Goal: Task Accomplishment & Management: Manage account settings

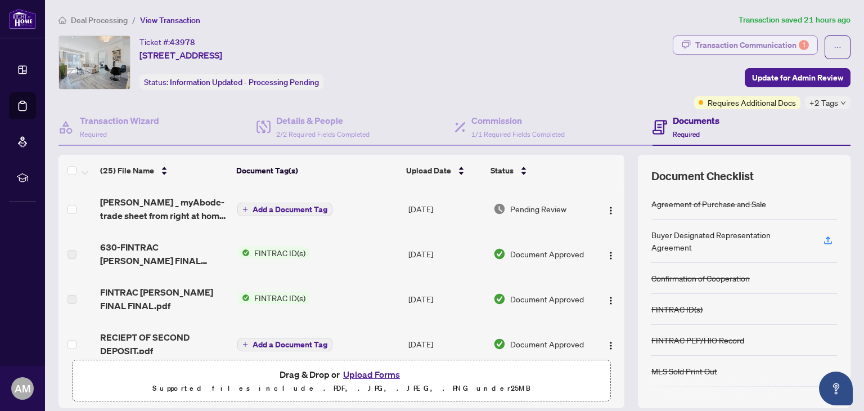
click at [729, 52] on div "Transaction Communication 1" at bounding box center [753, 45] width 114 height 18
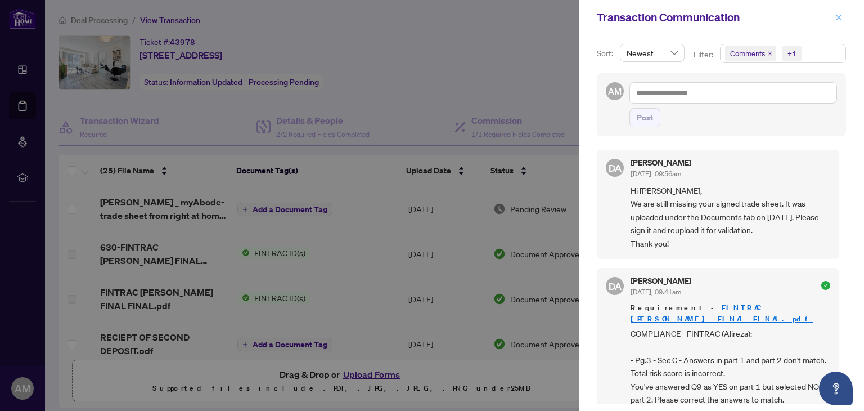
click at [843, 20] on button "button" at bounding box center [839, 18] width 15 height 14
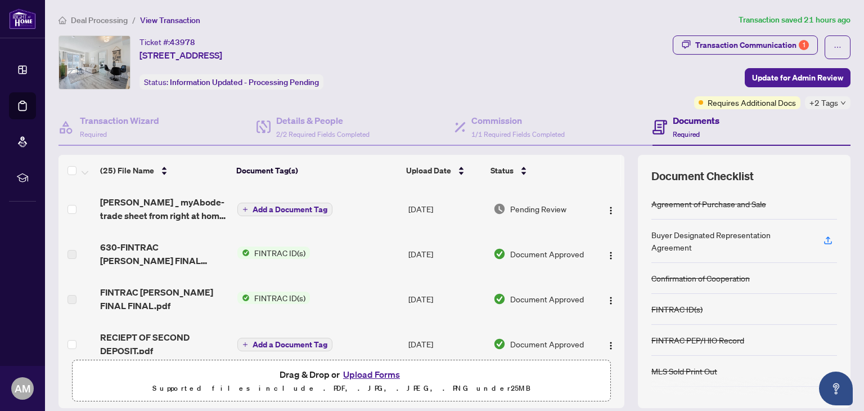
click at [97, 27] on div "Deal Processing / View Transaction Transaction saved 21 hours ago Ticket #: 439…" at bounding box center [454, 245] width 801 height 462
click at [101, 23] on span "Deal Processing" at bounding box center [99, 20] width 57 height 10
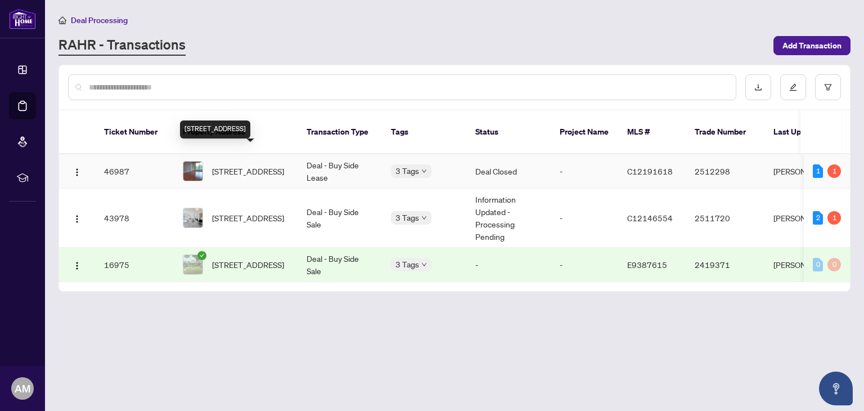
click at [243, 165] on span "[STREET_ADDRESS]" at bounding box center [248, 171] width 72 height 12
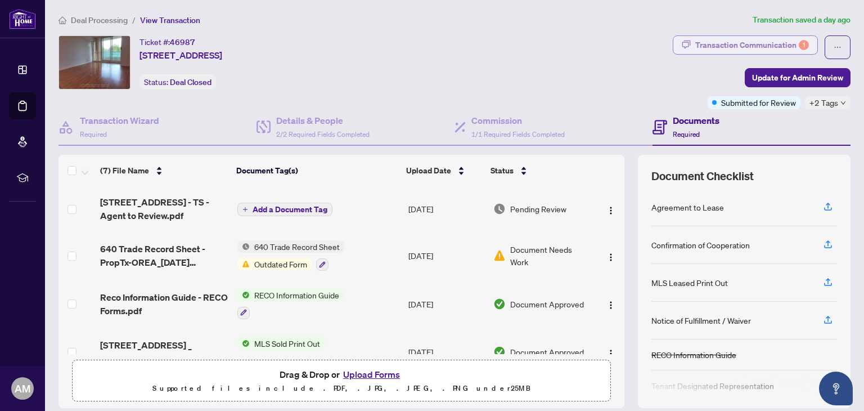
click at [742, 52] on div "Transaction Communication 1" at bounding box center [753, 45] width 114 height 18
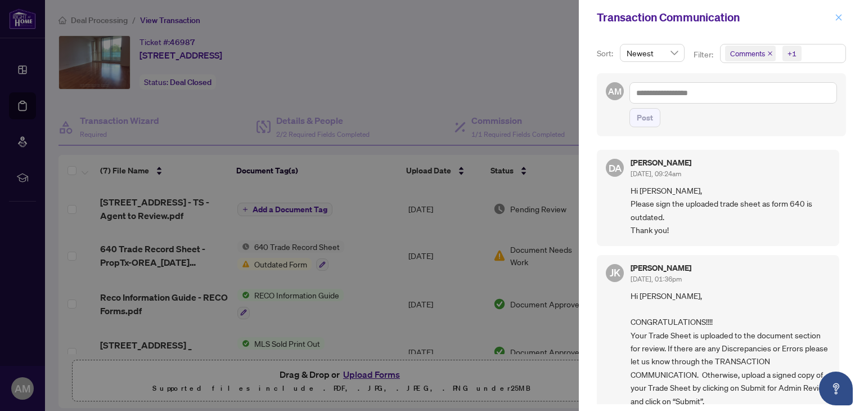
click at [842, 20] on icon "close" at bounding box center [839, 18] width 8 height 8
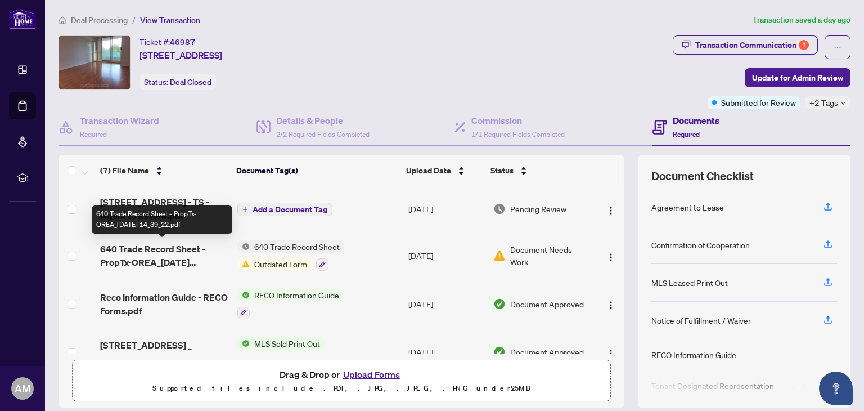
click at [146, 257] on span "640 Trade Record Sheet - PropTx-OREA_[DATE] 14_39_22.pdf" at bounding box center [164, 255] width 128 height 27
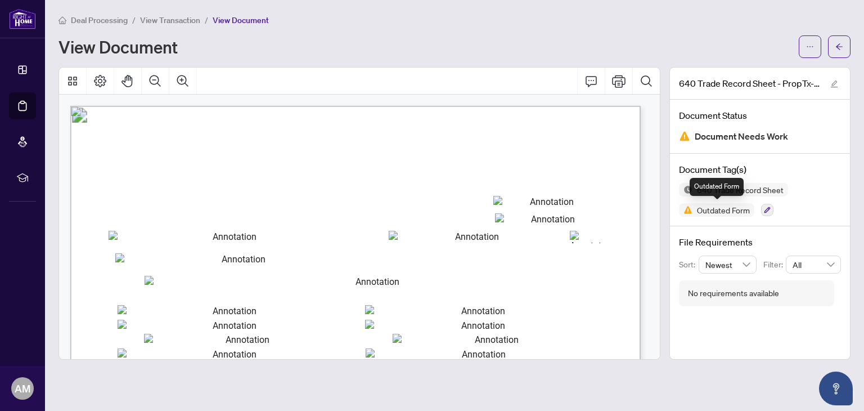
click at [723, 214] on span "Outdated Form" at bounding box center [716, 210] width 75 height 14
click at [771, 211] on button "button" at bounding box center [767, 210] width 12 height 12
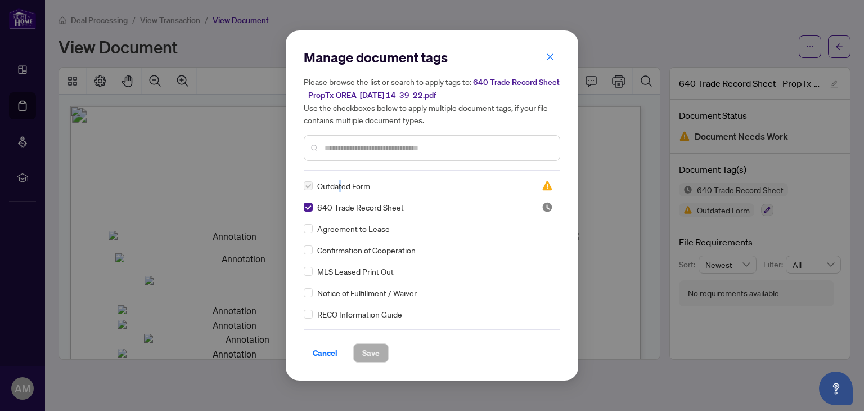
click at [340, 190] on span "Outdated Form" at bounding box center [343, 186] width 53 height 12
click at [380, 96] on span "640 Trade Record Sheet - PropTx-OREA_[DATE] 14_39_22.pdf" at bounding box center [432, 88] width 256 height 23
click at [380, 95] on span "640 Trade Record Sheet - PropTx-OREA_[DATE] 14_39_22.pdf" at bounding box center [432, 88] width 256 height 23
click at [382, 97] on span "640 Trade Record Sheet - PropTx-OREA_[DATE] 14_39_22.pdf" at bounding box center [432, 88] width 256 height 23
drag, startPoint x: 560, startPoint y: 186, endPoint x: 560, endPoint y: 192, distance: 6.2
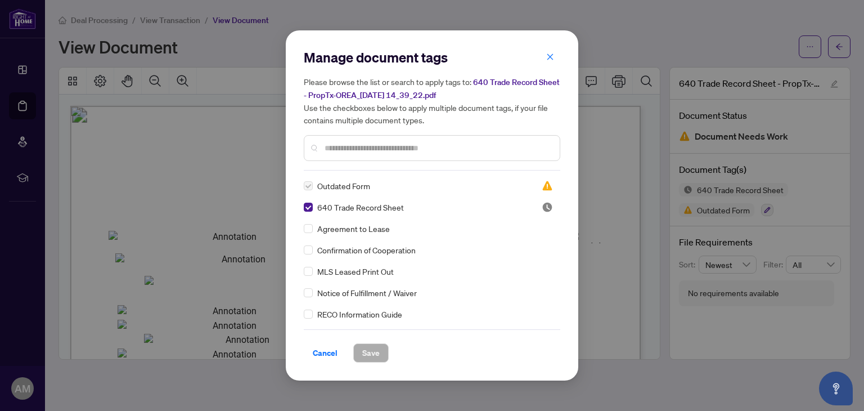
click at [560, 192] on div "Manage document tags Please browse the list or search to apply tags to: 640 Tra…" at bounding box center [432, 205] width 293 height 350
click at [346, 208] on span "640 Trade Record Sheet" at bounding box center [360, 207] width 87 height 12
click at [342, 208] on span "640 Trade Record Sheet" at bounding box center [360, 207] width 87 height 12
click at [322, 354] on span "Cancel" at bounding box center [325, 353] width 25 height 18
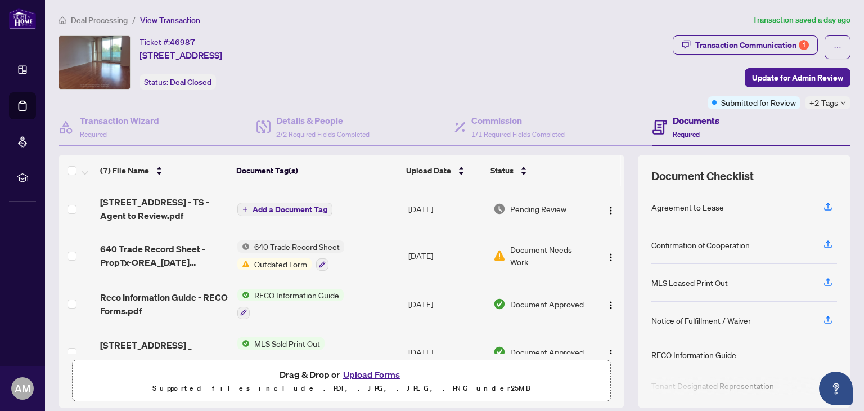
click at [511, 255] on span "Document Needs Work" at bounding box center [550, 255] width 80 height 25
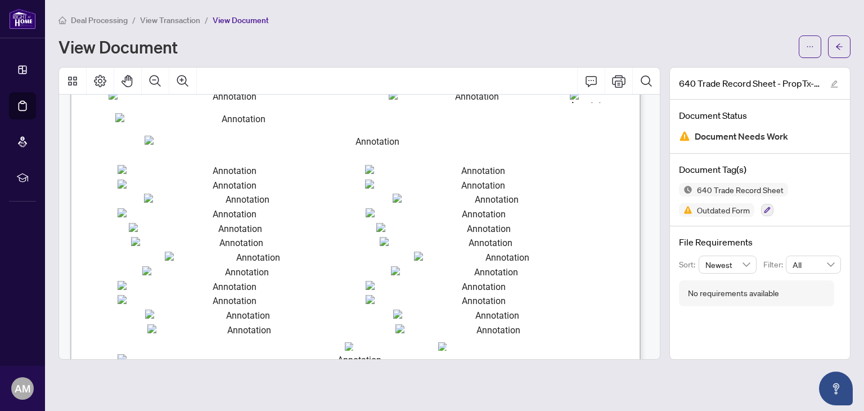
scroll to position [56, 0]
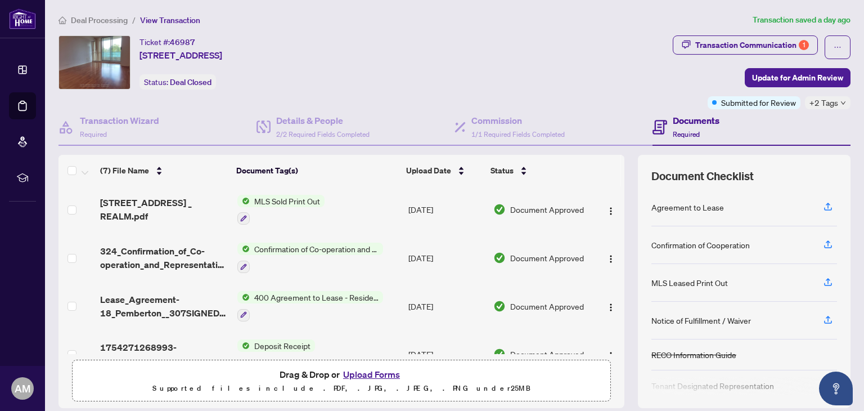
scroll to position [165, 0]
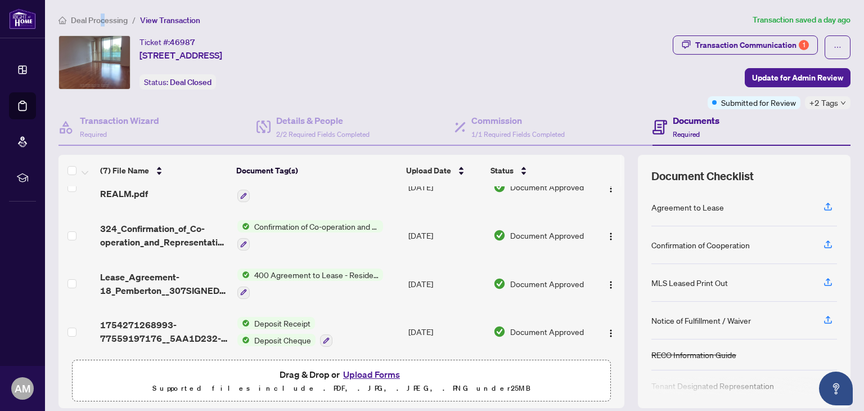
drag, startPoint x: 98, startPoint y: 23, endPoint x: 104, endPoint y: 25, distance: 5.8
click at [104, 25] on li "Deal Processing" at bounding box center [93, 20] width 69 height 13
click at [78, 24] on li "Deal Processing" at bounding box center [93, 20] width 69 height 13
click at [98, 23] on span "Deal Processing" at bounding box center [99, 20] width 57 height 10
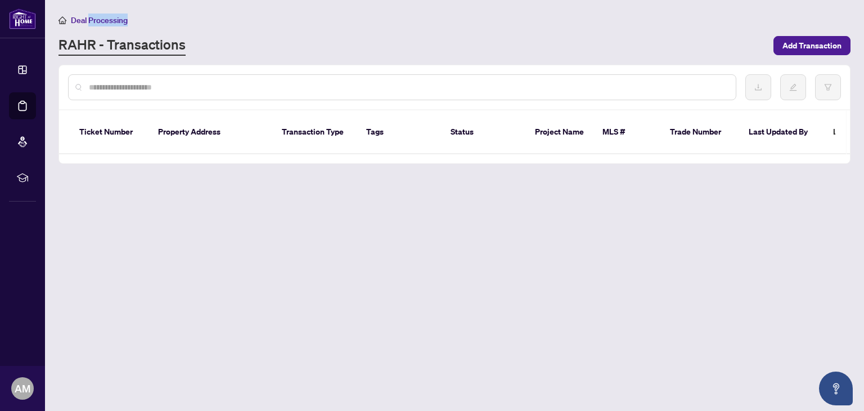
click at [99, 23] on span "Deal Processing" at bounding box center [99, 20] width 57 height 10
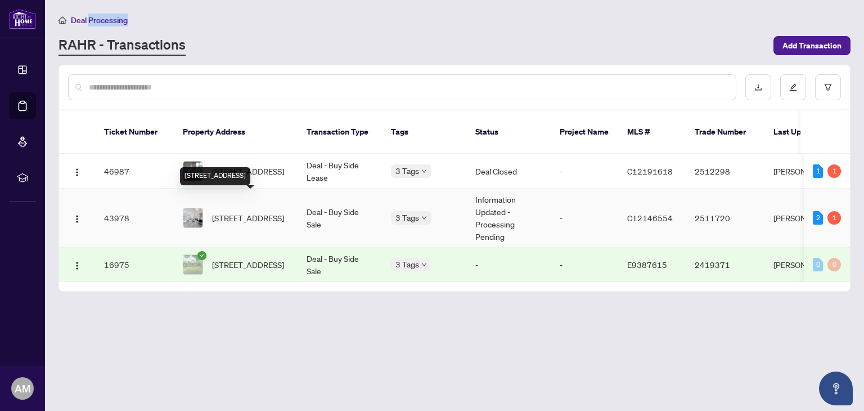
click at [258, 212] on span "[STREET_ADDRESS]" at bounding box center [248, 218] width 72 height 12
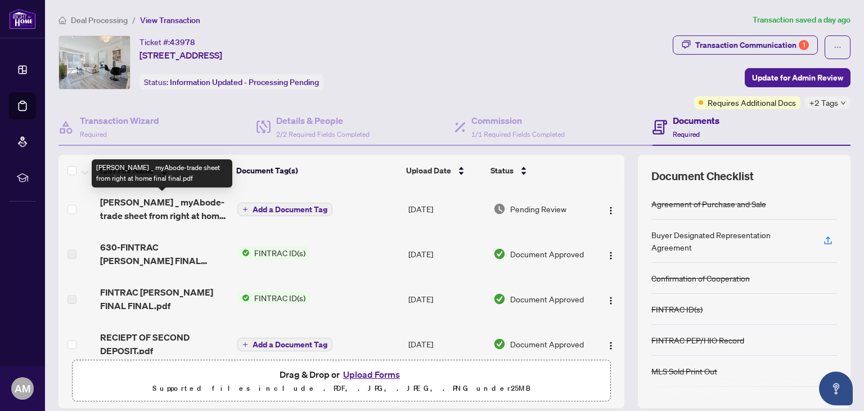
click at [143, 213] on span "[PERSON_NAME] _ myAbode-trade sheet from right at home final final.pdf" at bounding box center [164, 208] width 128 height 27
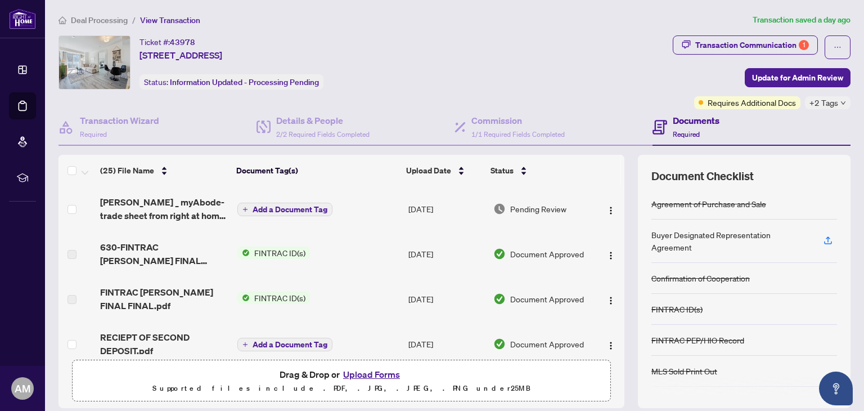
click at [95, 20] on span "Deal Processing" at bounding box center [99, 20] width 57 height 10
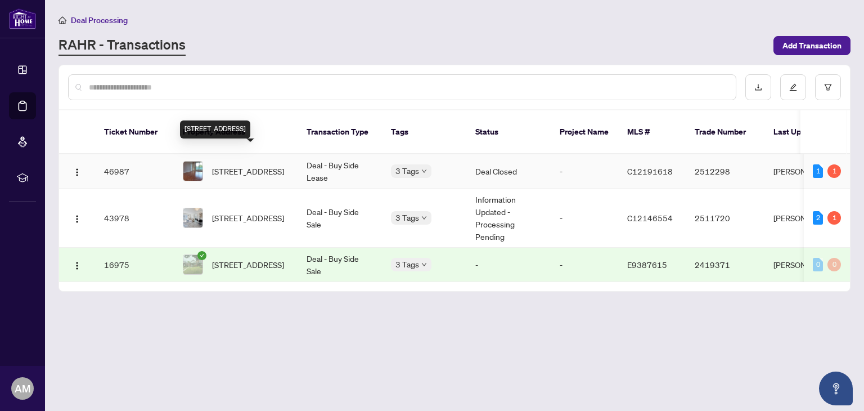
click at [239, 165] on span "[STREET_ADDRESS]" at bounding box center [248, 171] width 72 height 12
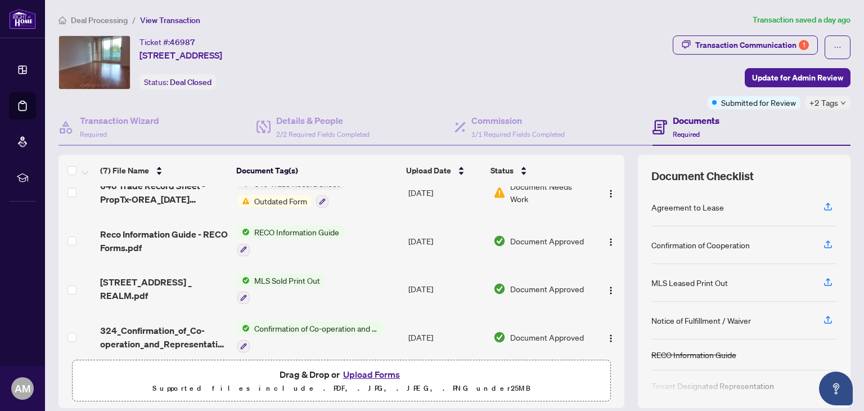
scroll to position [113, 0]
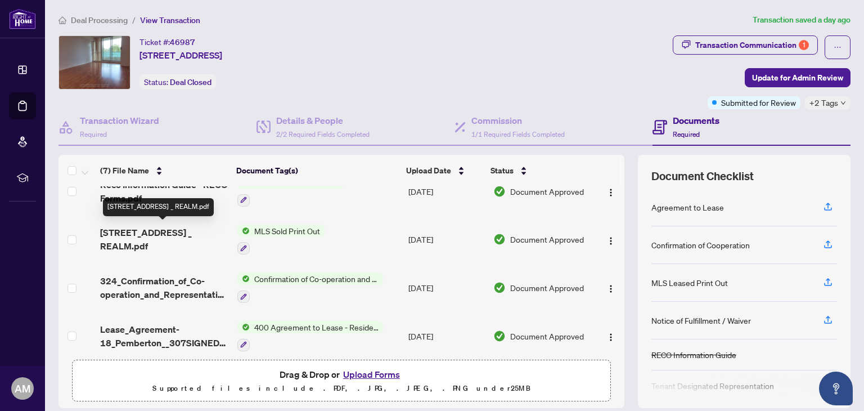
click at [134, 244] on span "[STREET_ADDRESS] _ REALM.pdf" at bounding box center [164, 239] width 128 height 27
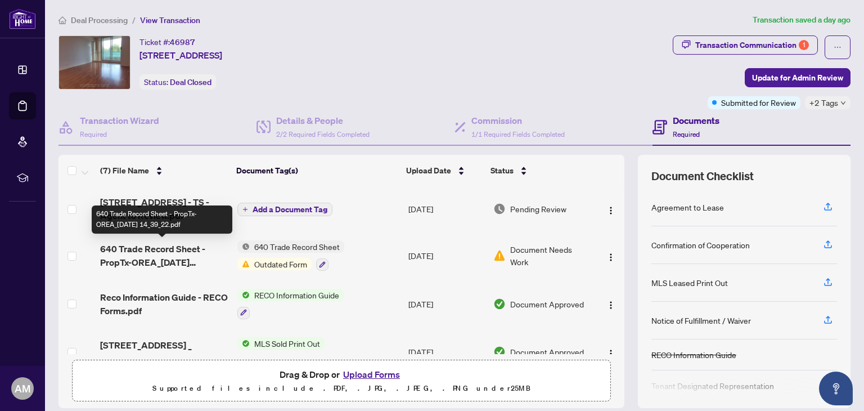
click at [146, 262] on span "640 Trade Record Sheet - PropTx-OREA_[DATE] 14_39_22.pdf" at bounding box center [164, 255] width 128 height 27
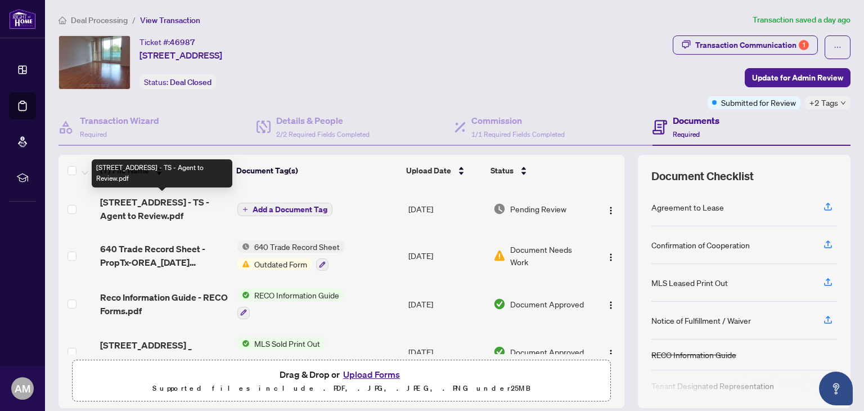
click at [155, 210] on span "[STREET_ADDRESS] - TS - Agent to Review.pdf" at bounding box center [164, 208] width 128 height 27
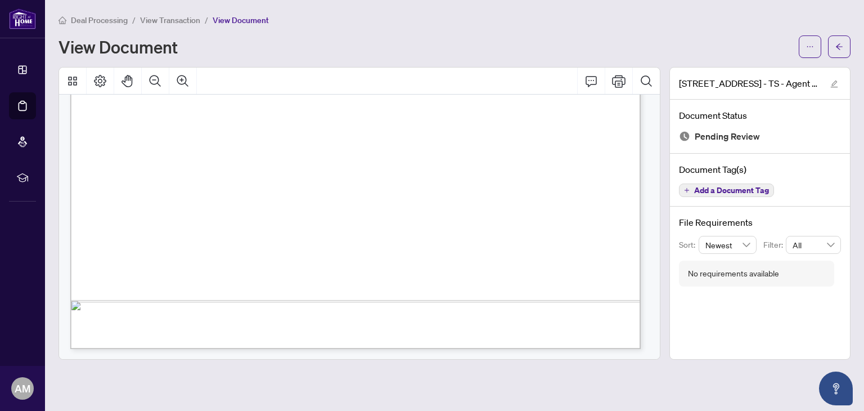
scroll to position [496, 0]
click at [483, 118] on div "Page 1" at bounding box center [542, 221] width 945 height 1223
click at [491, 117] on div "Page 1" at bounding box center [542, 221] width 945 height 1223
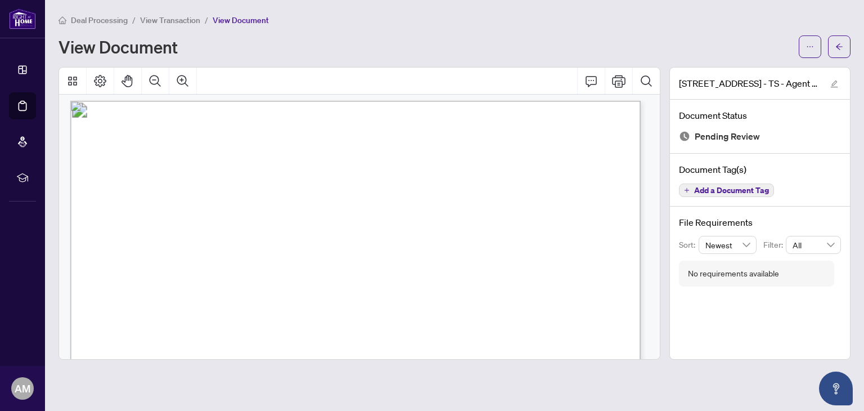
scroll to position [0, 0]
click at [617, 89] on button "Print" at bounding box center [618, 81] width 27 height 27
click at [239, 20] on span "View Document" at bounding box center [241, 20] width 56 height 10
click at [623, 89] on button "Print" at bounding box center [618, 81] width 27 height 27
click at [174, 23] on span "View Transaction" at bounding box center [170, 20] width 60 height 10
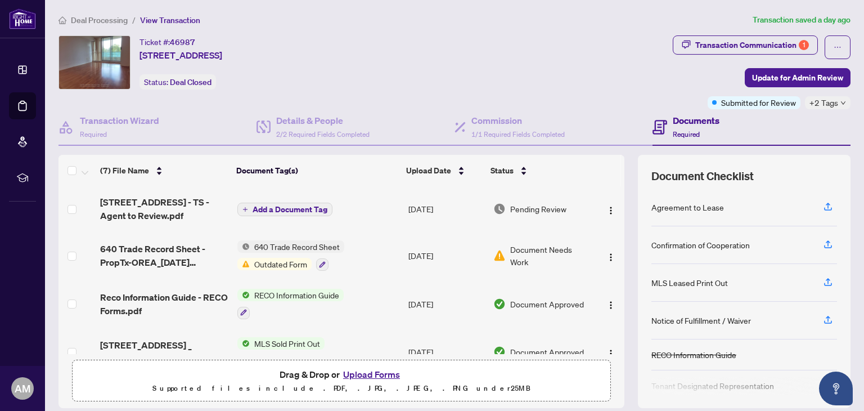
click at [370, 382] on p "Supported files include .PDF, .JPG, .JPEG, .PNG under 25 MB" at bounding box center [341, 389] width 524 height 14
click at [364, 371] on button "Upload Forms" at bounding box center [372, 374] width 64 height 15
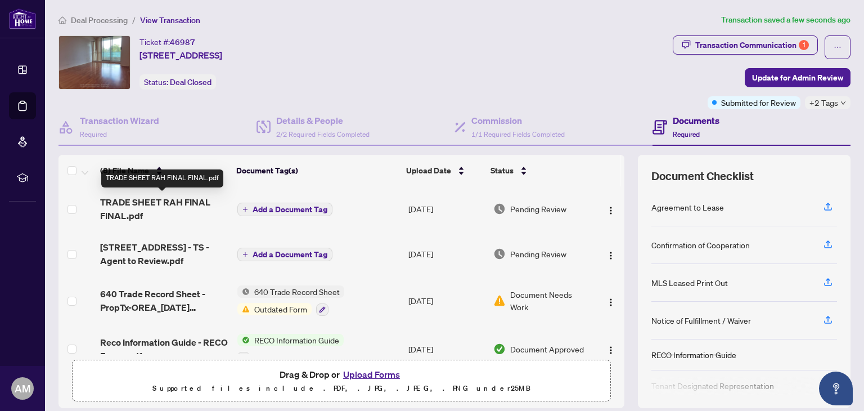
click at [138, 205] on span "TRADE SHEET RAH FINAL FINAL.pdf" at bounding box center [164, 208] width 128 height 27
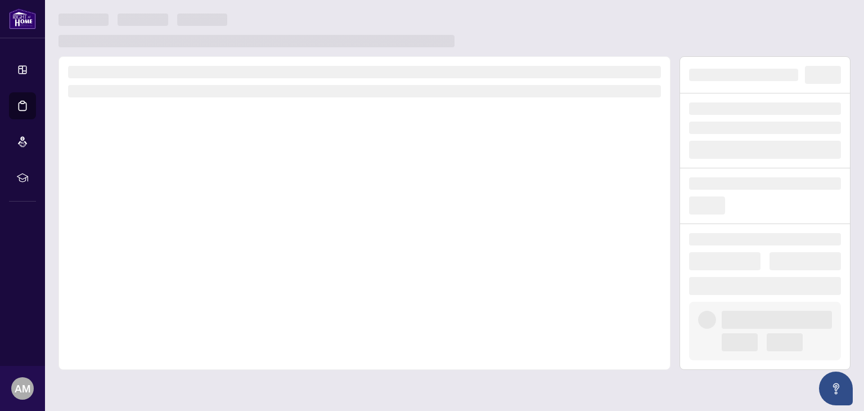
click at [138, 205] on div at bounding box center [365, 212] width 612 height 313
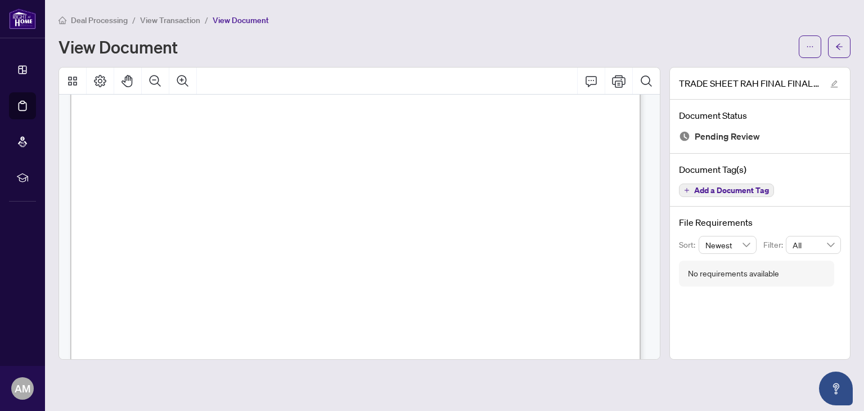
scroll to position [169, 0]
drag, startPoint x: 172, startPoint y: 17, endPoint x: 173, endPoint y: 24, distance: 7.0
click at [173, 24] on span "View Transaction" at bounding box center [170, 20] width 60 height 10
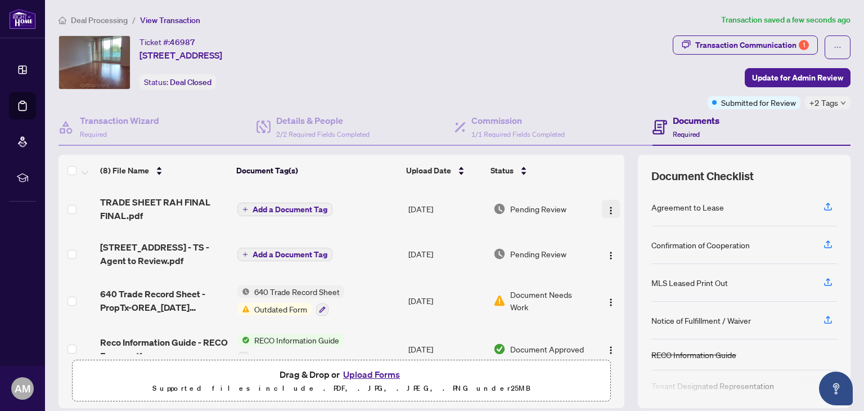
click at [607, 209] on img "button" at bounding box center [611, 210] width 9 height 9
click at [607, 213] on span "button" at bounding box center [611, 209] width 9 height 12
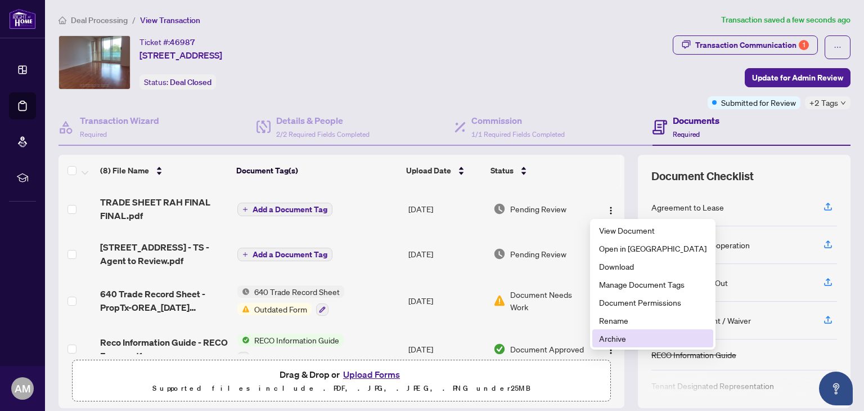
click at [608, 347] on li "Archive" at bounding box center [653, 338] width 121 height 18
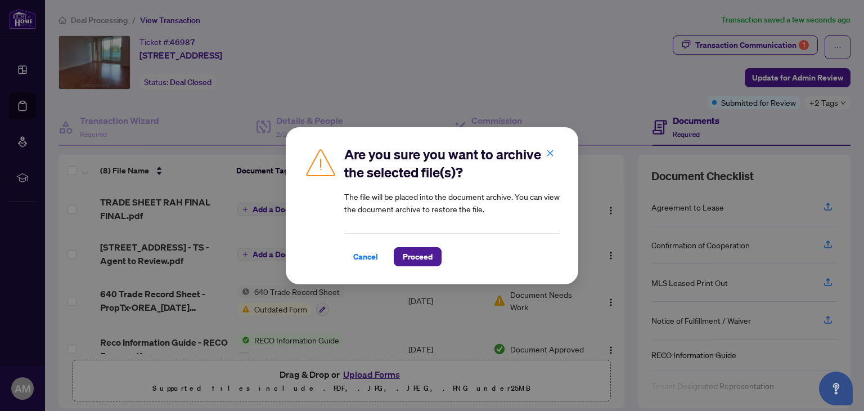
click at [427, 269] on div "Are you sure you want to archive the selected file(s)? The file will be placed …" at bounding box center [432, 205] width 293 height 157
click at [418, 258] on span "Proceed" at bounding box center [418, 257] width 30 height 18
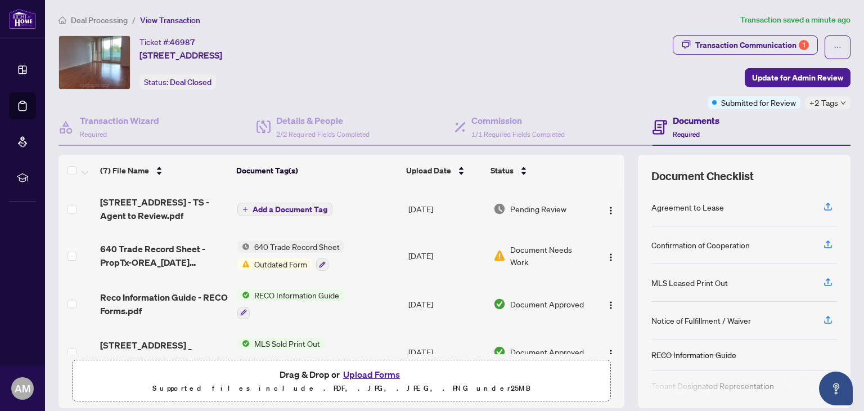
click at [364, 373] on button "Upload Forms" at bounding box center [372, 374] width 64 height 15
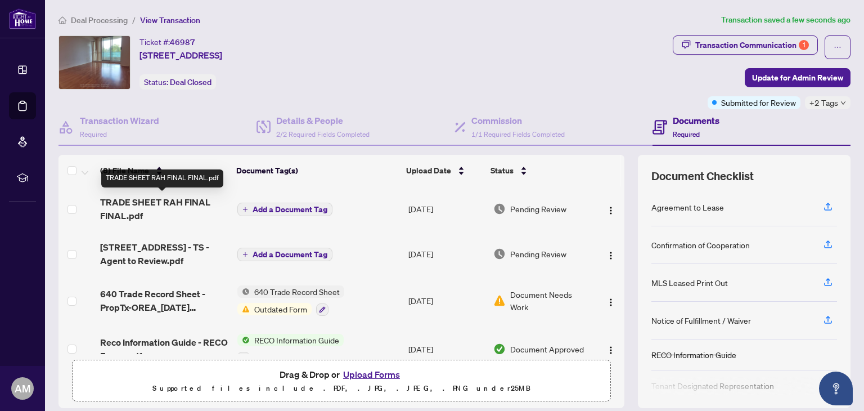
click at [153, 207] on span "TRADE SHEET RAH FINAL FINAL.pdf" at bounding box center [164, 208] width 128 height 27
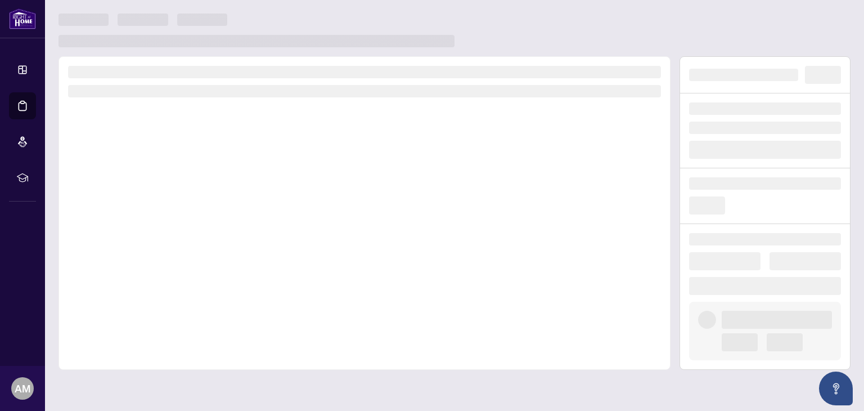
click at [153, 207] on div at bounding box center [365, 212] width 612 height 313
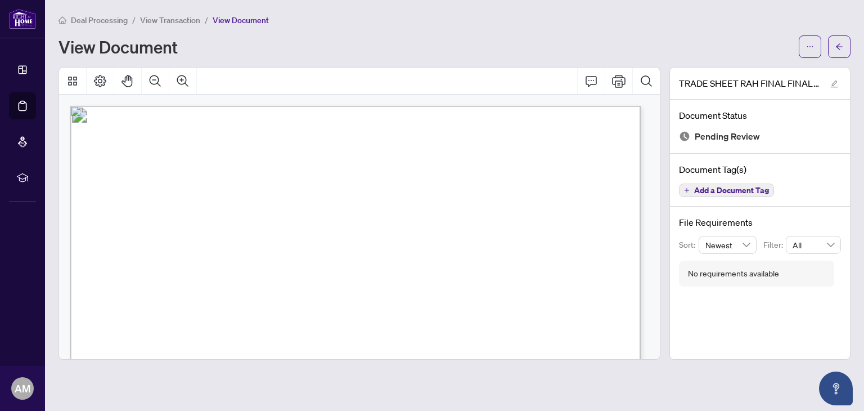
click at [172, 21] on span "View Transaction" at bounding box center [170, 20] width 60 height 10
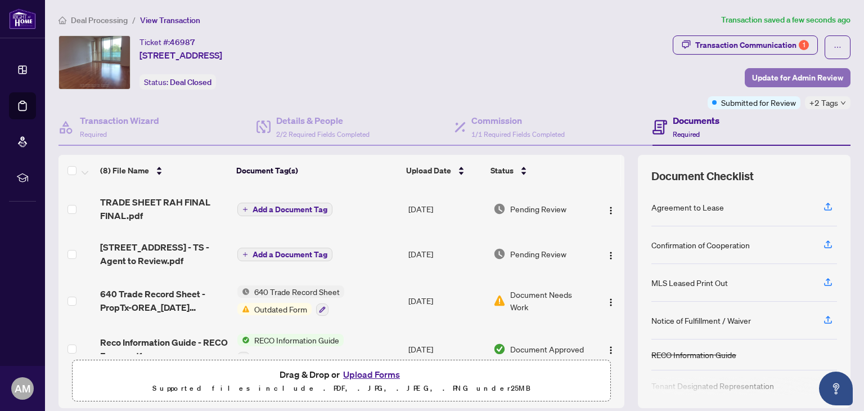
click at [770, 79] on span "Update for Admin Review" at bounding box center [797, 78] width 91 height 18
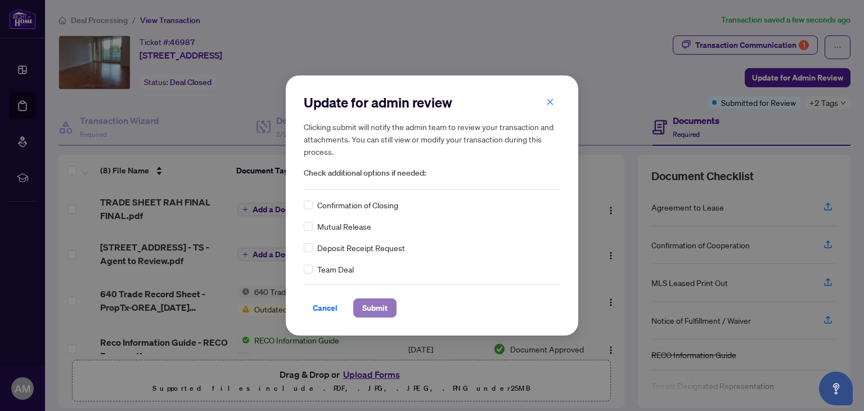
click at [375, 313] on span "Submit" at bounding box center [374, 308] width 25 height 18
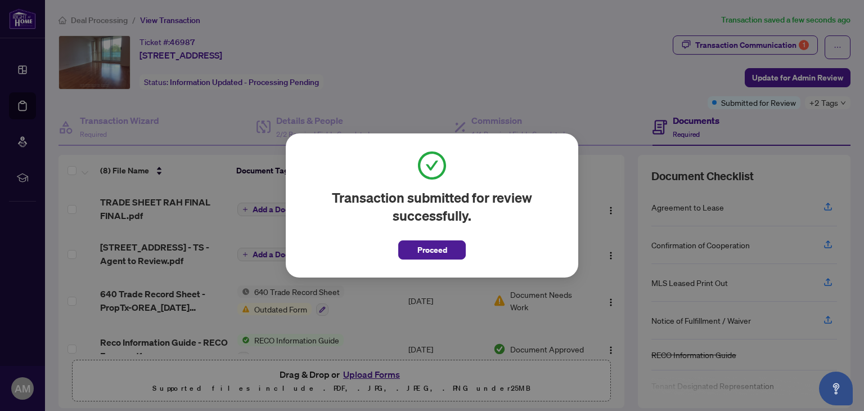
drag, startPoint x: 432, startPoint y: 255, endPoint x: 439, endPoint y: 248, distance: 9.5
click at [436, 252] on span "Proceed" at bounding box center [433, 250] width 30 height 18
